Goal: Complete application form

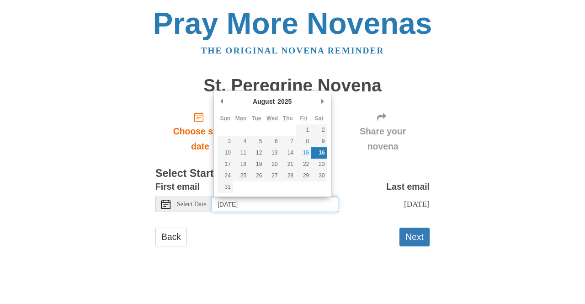
click at [302, 204] on input "[DATE]" at bounding box center [275, 204] width 126 height 16
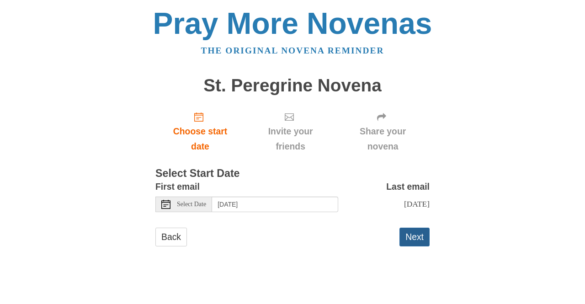
click at [419, 240] on button "Next" at bounding box center [414, 236] width 30 height 19
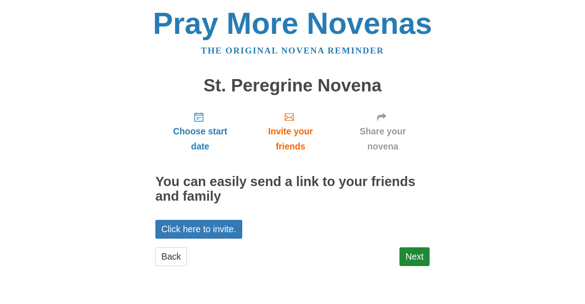
click at [372, 208] on div "Choose start date Invite your friends Share your novena You can easily send a l…" at bounding box center [292, 189] width 274 height 170
